Goal: Task Accomplishment & Management: Complete application form

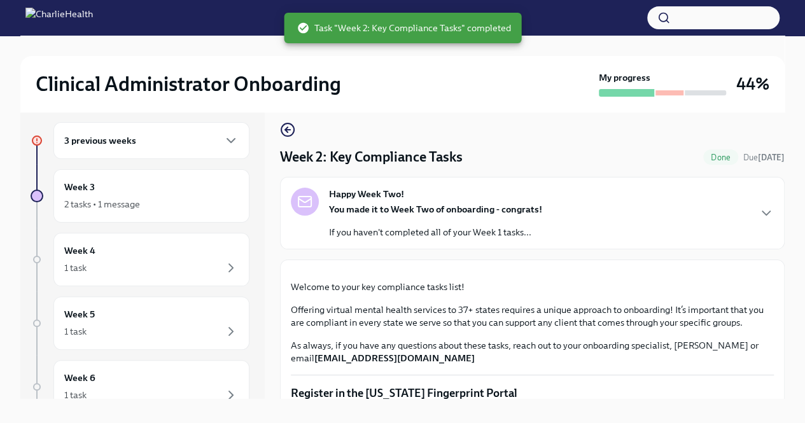
scroll to position [1068, 0]
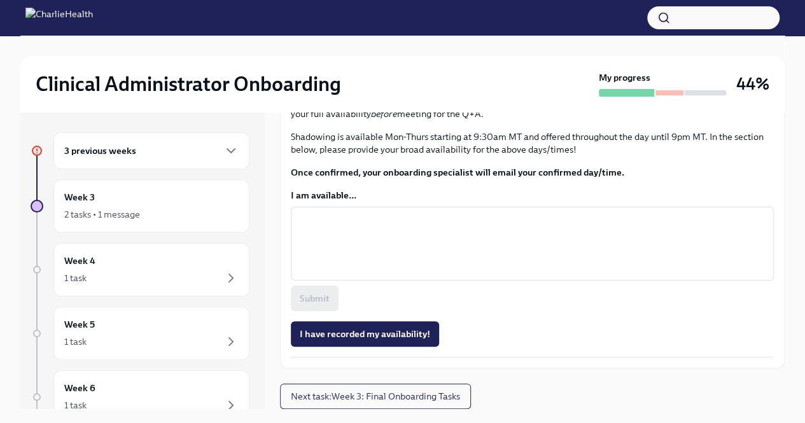
scroll to position [841, 0]
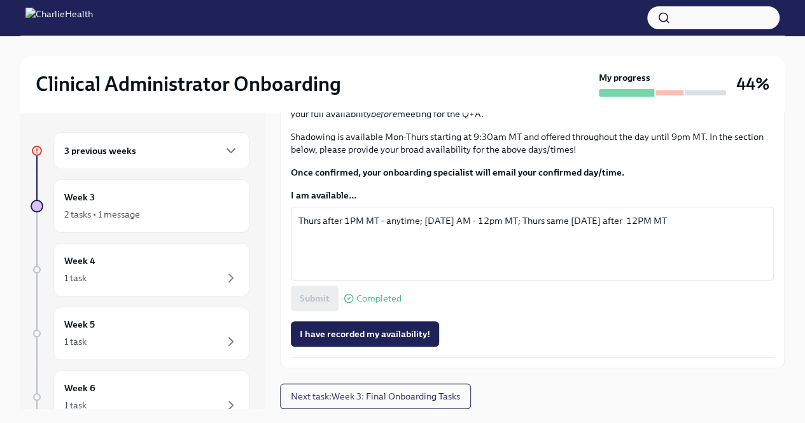
scroll to position [841, 0]
click at [363, 329] on span "I have recorded my availability!" at bounding box center [365, 334] width 130 height 13
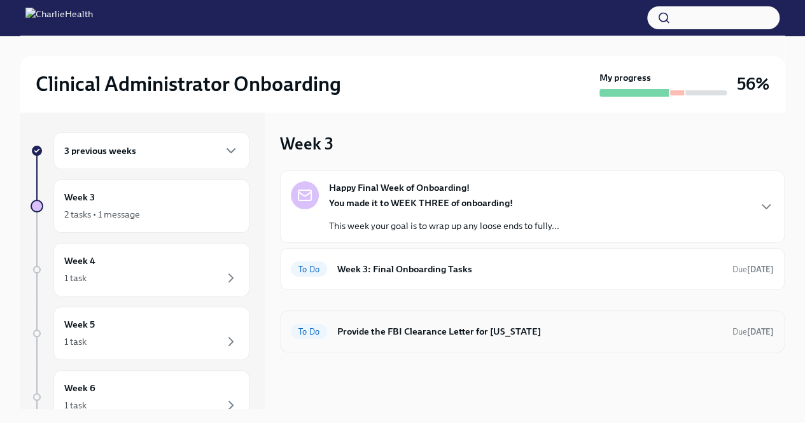
click at [401, 321] on div "To Do Provide the FBI Clearance Letter for [US_STATE] Due [DATE]" at bounding box center [532, 331] width 483 height 20
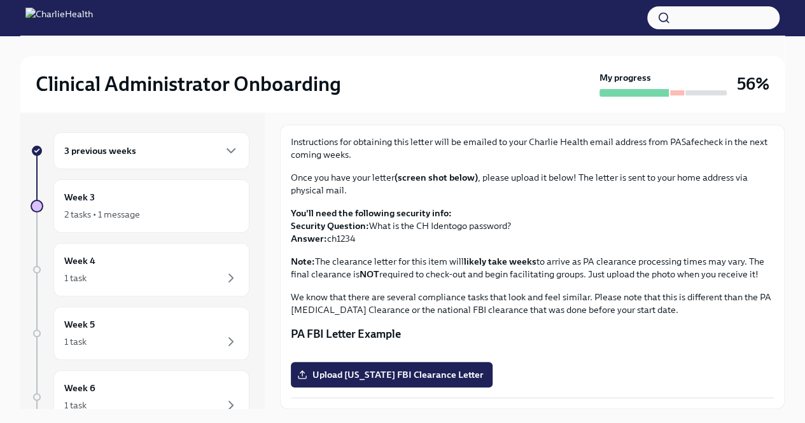
click at [176, 149] on div "3 previous weeks" at bounding box center [151, 150] width 174 height 15
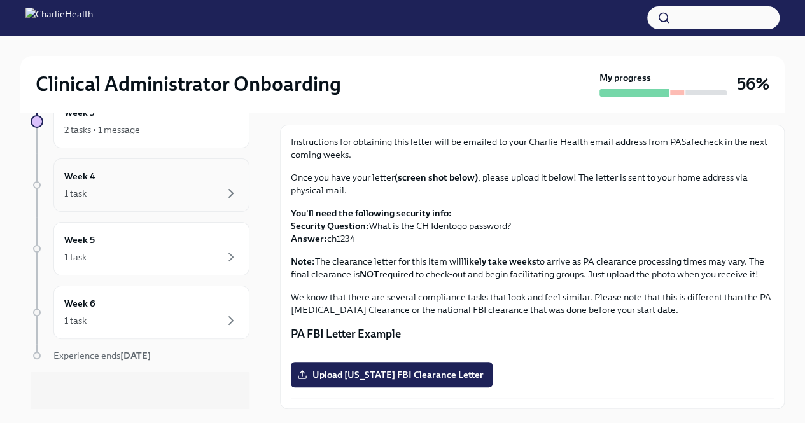
scroll to position [235, 0]
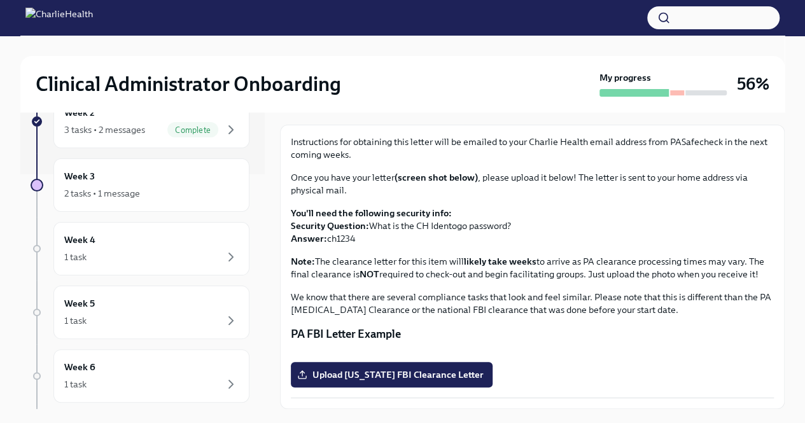
click at [672, 92] on div at bounding box center [677, 92] width 14 height 5
click at [207, 189] on div "2 tasks • 1 message" at bounding box center [151, 193] width 174 height 15
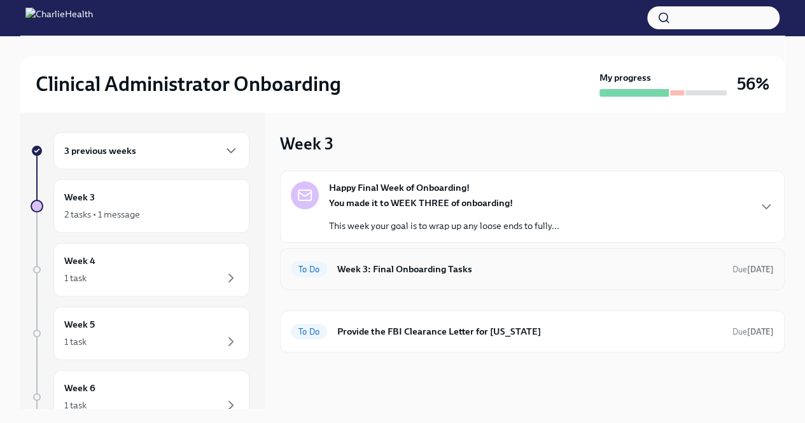
click at [417, 252] on div "To Do Week 3: Final Onboarding Tasks Due [DATE]" at bounding box center [532, 269] width 505 height 42
click at [428, 283] on div "To Do Week 3: Final Onboarding Tasks Due [DATE]" at bounding box center [532, 269] width 505 height 42
click at [431, 278] on div "To Do Week 3: Final Onboarding Tasks Due [DATE]" at bounding box center [532, 269] width 483 height 20
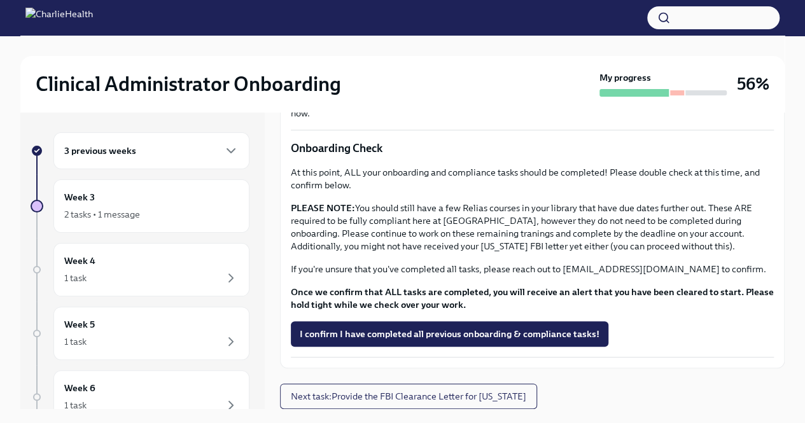
scroll to position [444, 0]
click at [494, 338] on span "I confirm I have completed all previous onboarding & compliance tasks!" at bounding box center [450, 334] width 300 height 13
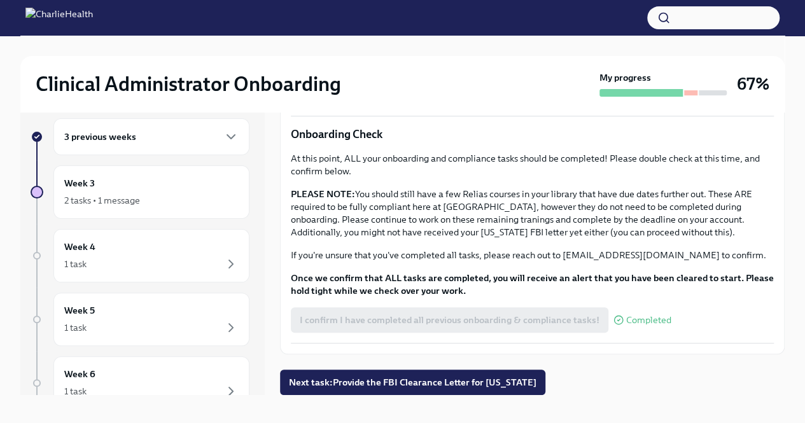
scroll to position [22, 0]
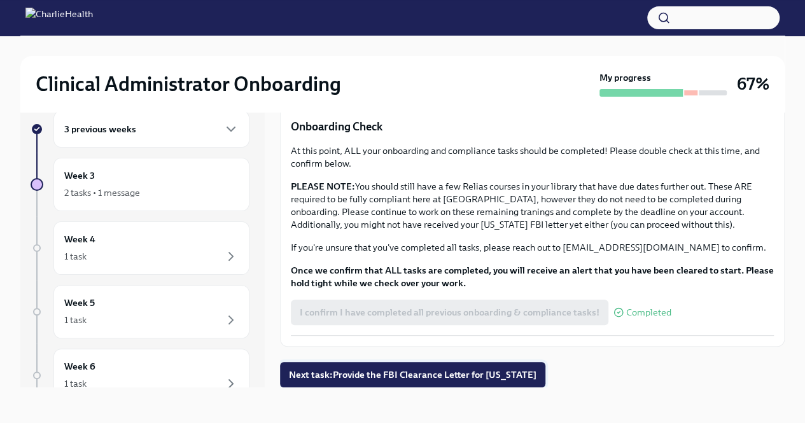
click at [416, 375] on span "Next task : Provide the FBI Clearance Letter for [US_STATE]" at bounding box center [413, 374] width 248 height 13
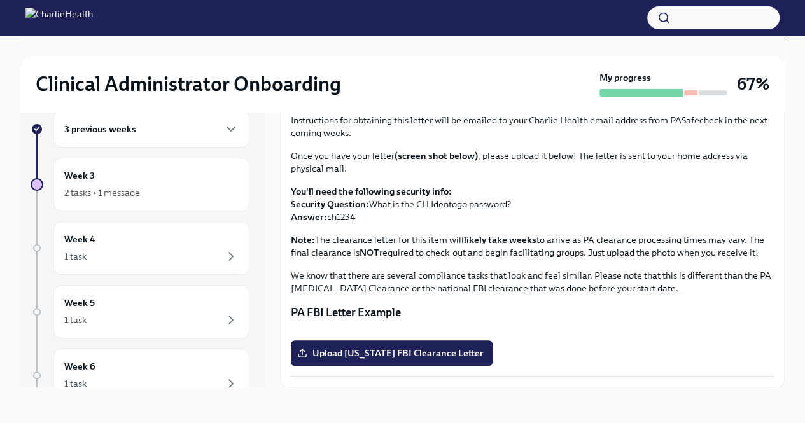
scroll to position [220, 0]
click at [139, 232] on div "Week 4 1 task" at bounding box center [151, 248] width 174 height 32
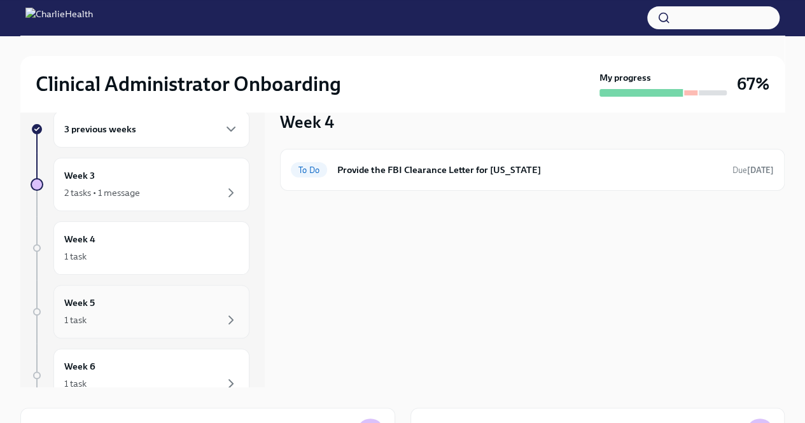
click at [169, 314] on div "1 task" at bounding box center [151, 319] width 174 height 15
click at [193, 253] on div "1 task" at bounding box center [151, 256] width 174 height 15
click at [175, 302] on div "Week 5 1 task" at bounding box center [151, 312] width 174 height 32
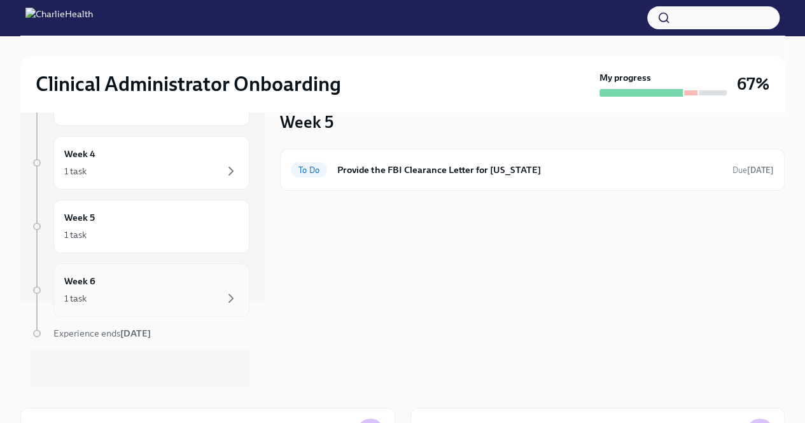
scroll to position [86, 0]
click at [185, 290] on div "1 task" at bounding box center [151, 297] width 174 height 15
